Goal: Transaction & Acquisition: Purchase product/service

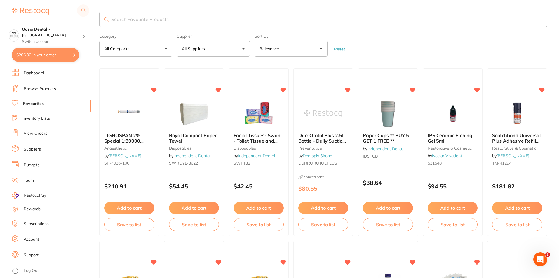
click at [157, 16] on input "search" at bounding box center [323, 19] width 448 height 15
click at [256, 116] on img at bounding box center [259, 114] width 38 height 30
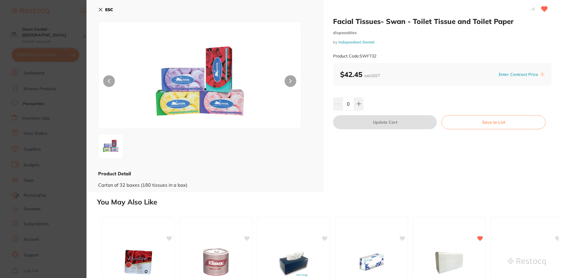
click at [82, 119] on section "Facial Tissues- Swan - Toilet Tissue and Toilet Paper disposables by Independen…" at bounding box center [280, 139] width 561 height 278
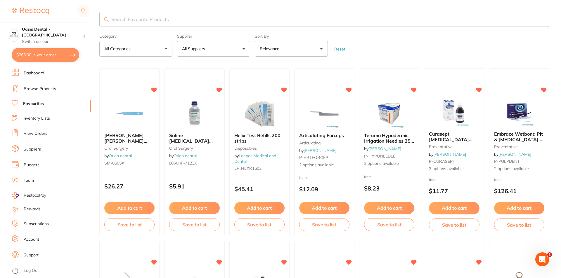
click at [82, 119] on li "Inventory Lists" at bounding box center [51, 119] width 79 height 8
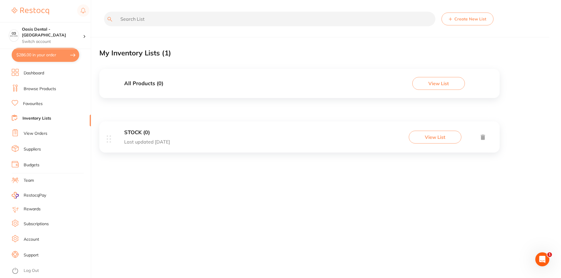
click at [60, 90] on li "Browse Products" at bounding box center [51, 89] width 79 height 9
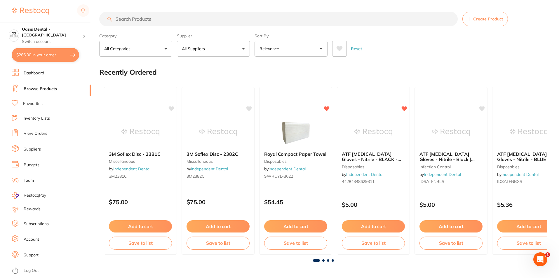
click at [154, 14] on input "search" at bounding box center [278, 19] width 359 height 15
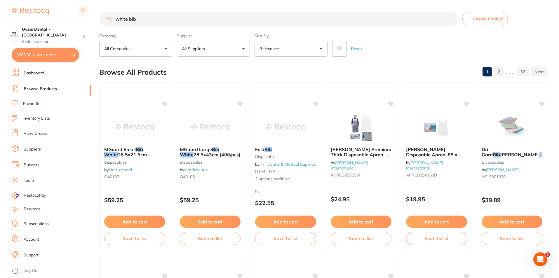
type input "white bib"
click at [243, 53] on button "All Suppliers" at bounding box center [213, 49] width 73 height 16
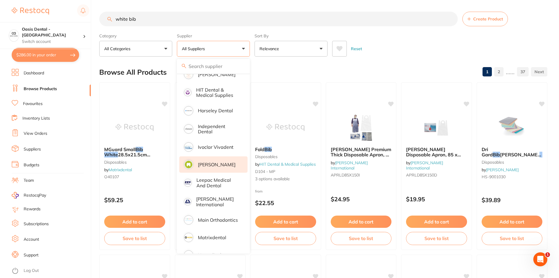
scroll to position [258, 0]
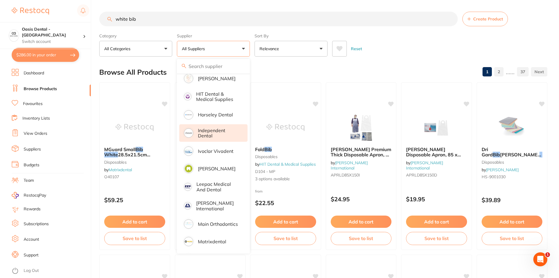
click at [203, 134] on p "Independent Dental" at bounding box center [218, 133] width 41 height 11
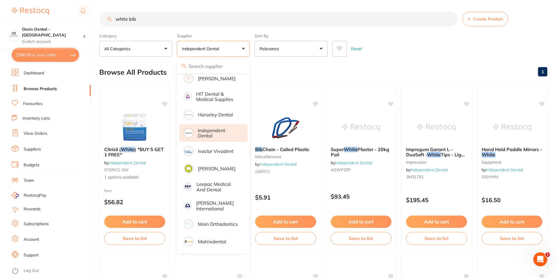
scroll to position [0, 0]
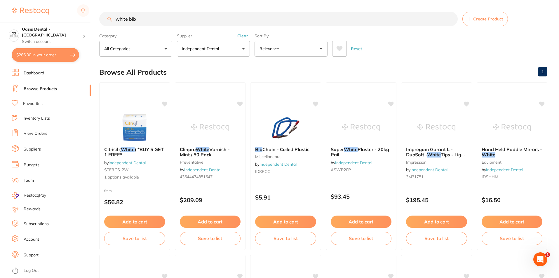
click at [33, 138] on ul "Dashboard Browse Products Favourites Inventory Lists View Orders Suppliers Budg…" at bounding box center [51, 173] width 79 height 209
click at [34, 136] on link "View Orders" at bounding box center [36, 134] width 24 height 6
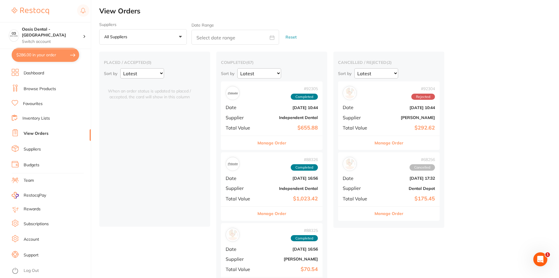
click at [277, 140] on button "Manage Order" at bounding box center [272, 143] width 29 height 14
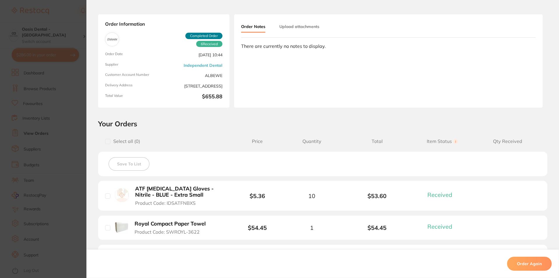
scroll to position [88, 0]
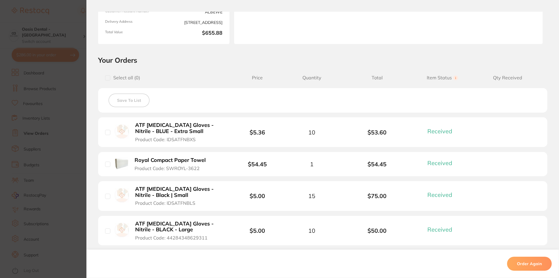
click at [76, 195] on section "Order ID: Restocq- 92305 Order Information 6 Received Completed Order Order Dat…" at bounding box center [279, 139] width 559 height 278
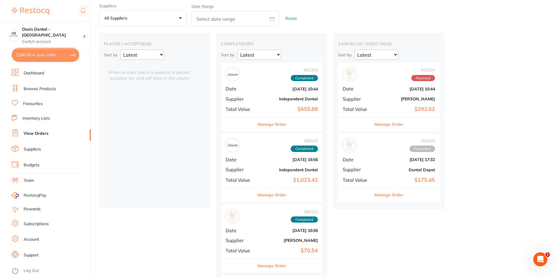
scroll to position [29, 0]
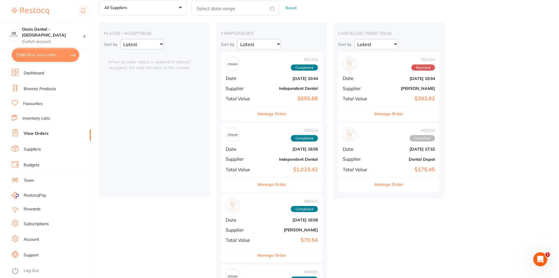
click at [270, 184] on button "Manage Order" at bounding box center [272, 185] width 29 height 14
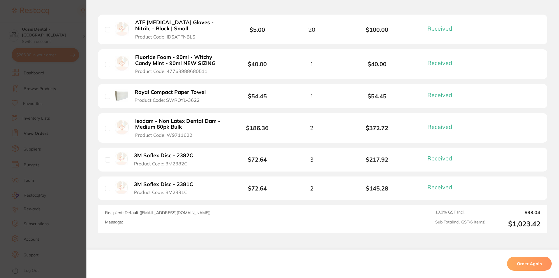
scroll to position [205, 0]
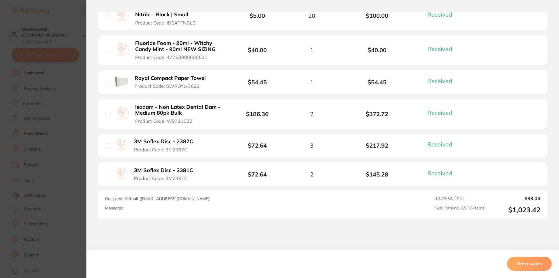
click at [62, 188] on section "Order ID: Restocq- 88326 Order Information 6 Received Completed Order Order Dat…" at bounding box center [279, 139] width 559 height 278
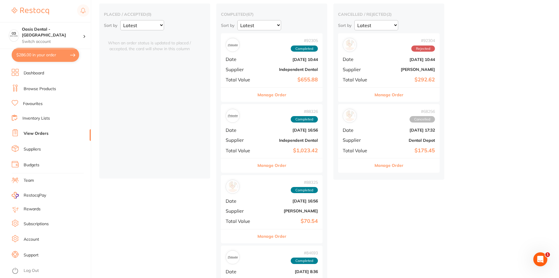
scroll to position [58, 0]
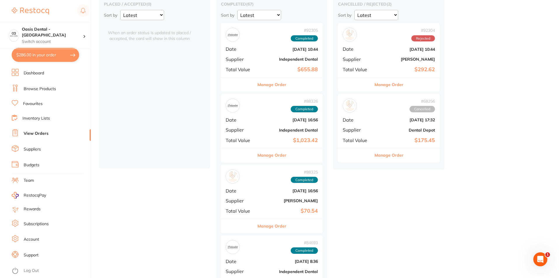
click at [261, 227] on button "Manage Order" at bounding box center [272, 226] width 29 height 14
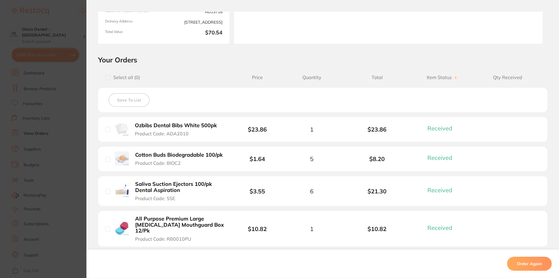
scroll to position [88, 0]
click at [168, 128] on b "Ozbibs Dental Bibs White 500pk" at bounding box center [176, 126] width 82 height 6
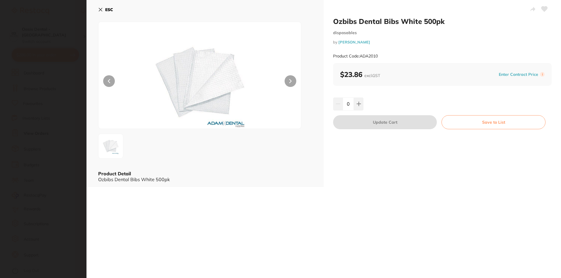
scroll to position [0, 0]
click at [360, 105] on icon at bounding box center [358, 104] width 5 height 5
type input "1"
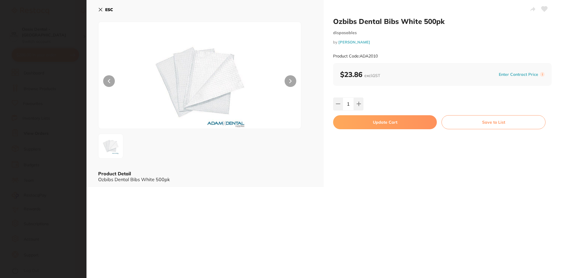
click at [361, 119] on button "Update Cart" at bounding box center [385, 122] width 104 height 14
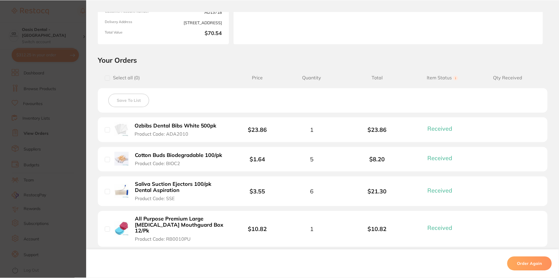
scroll to position [58, 0]
click at [25, 121] on section "Order ID: Restocq- 88325 Order Information 4 Received Completed Order Order Dat…" at bounding box center [279, 139] width 559 height 278
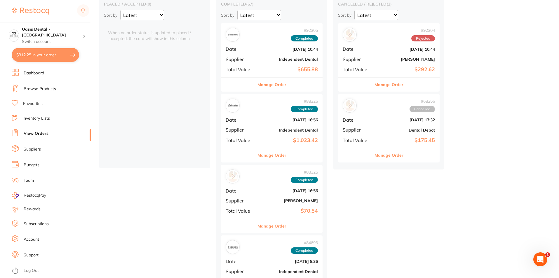
click at [48, 56] on button "$312.25 in your order" at bounding box center [45, 55] width 67 height 14
checkbox input "true"
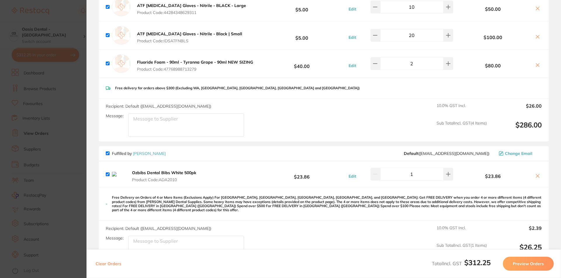
scroll to position [117, 0]
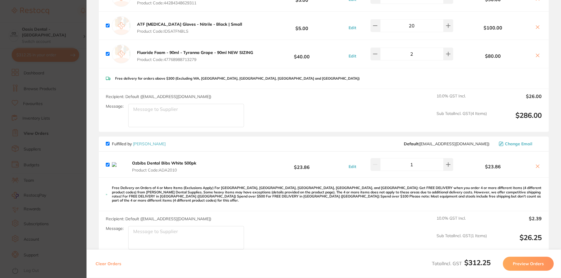
click at [53, 164] on section "Update RRP Set your pre negotiated price for this item. Item Agreed RRP (excl. …" at bounding box center [280, 139] width 561 height 278
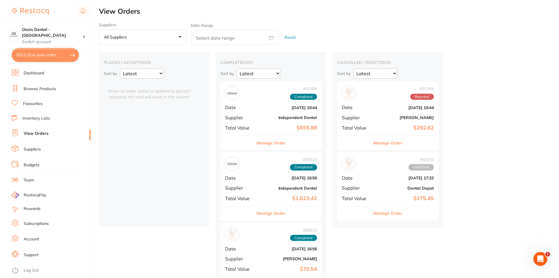
scroll to position [58, 0]
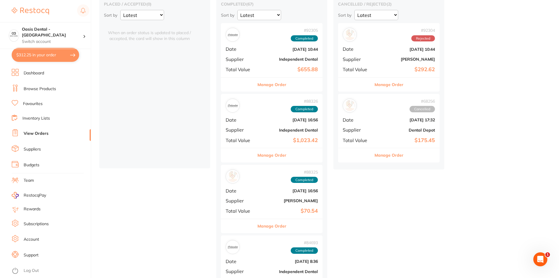
click at [65, 52] on button "$312.25 in your order" at bounding box center [45, 55] width 67 height 14
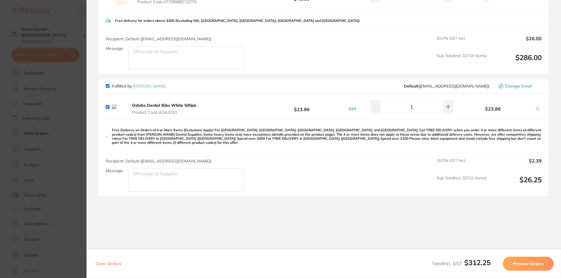
scroll to position [175, 0]
click at [535, 109] on icon at bounding box center [537, 108] width 5 height 5
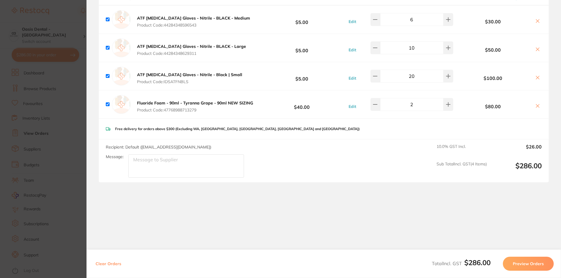
scroll to position [66, 0]
checkbox input "true"
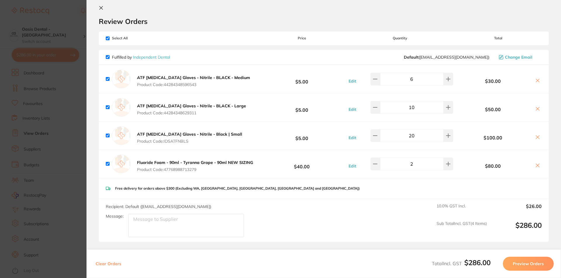
scroll to position [0, 0]
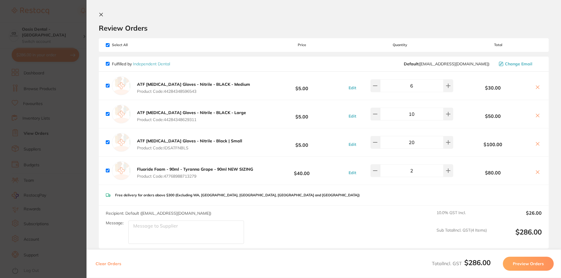
click at [535, 266] on button "Preview Orders" at bounding box center [528, 264] width 51 height 14
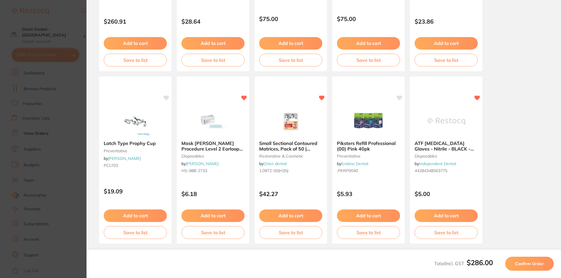
scroll to position [153, 0]
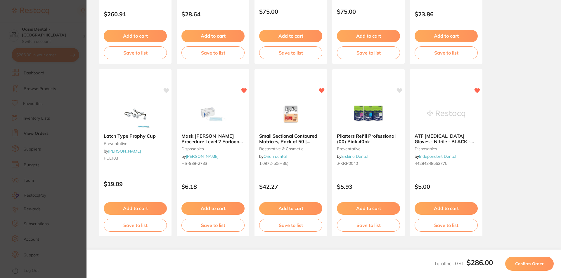
click at [542, 261] on button "Confirm Order" at bounding box center [529, 264] width 48 height 14
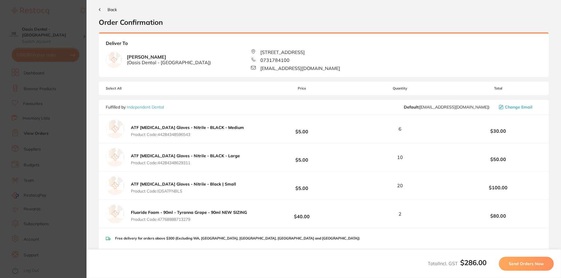
scroll to position [0, 0]
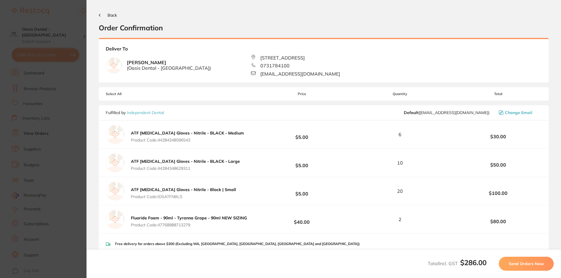
click at [542, 261] on button "Send Orders Now" at bounding box center [526, 264] width 55 height 14
